Goal: Information Seeking & Learning: Find specific fact

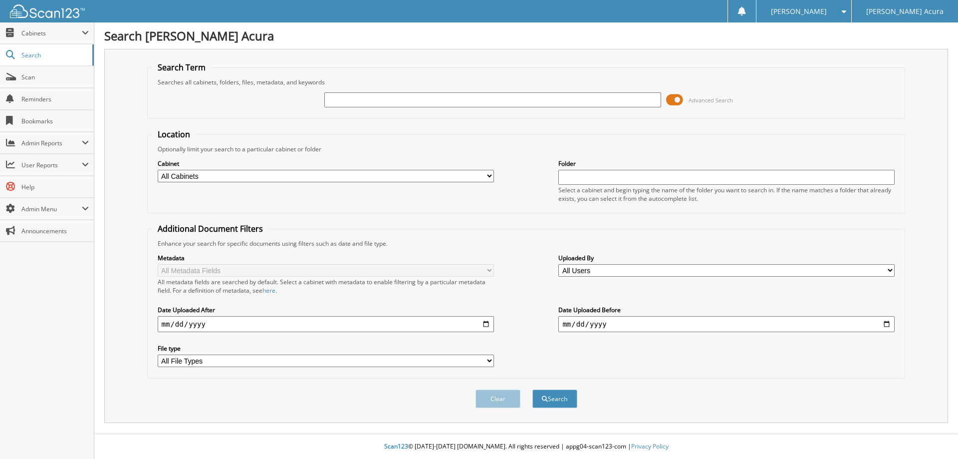
click at [336, 101] on input "text" at bounding box center [492, 99] width 336 height 15
type input "645990"
click at [532, 389] on button "Search" at bounding box center [554, 398] width 45 height 18
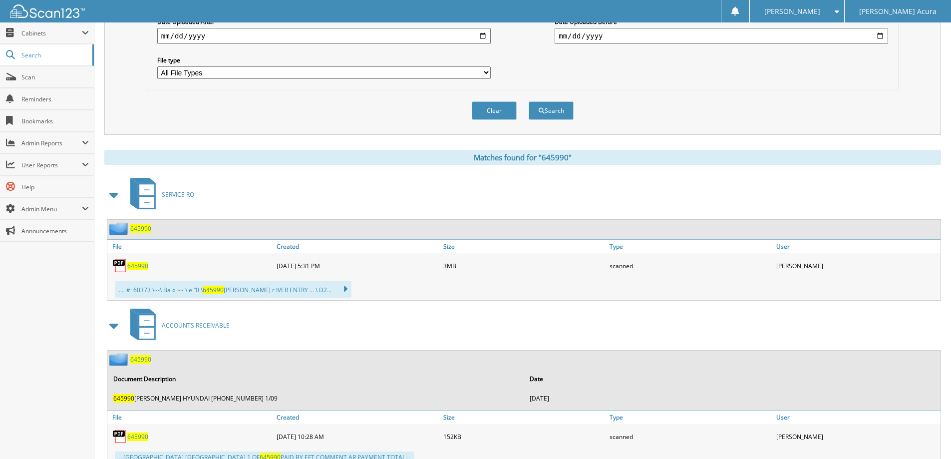
scroll to position [299, 0]
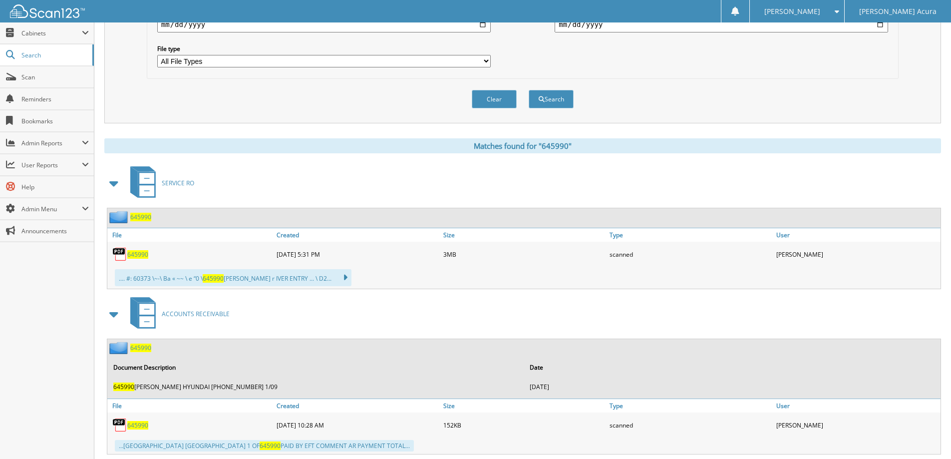
click at [144, 217] on span "645990" at bounding box center [140, 217] width 21 height 8
